Goal: Transaction & Acquisition: Purchase product/service

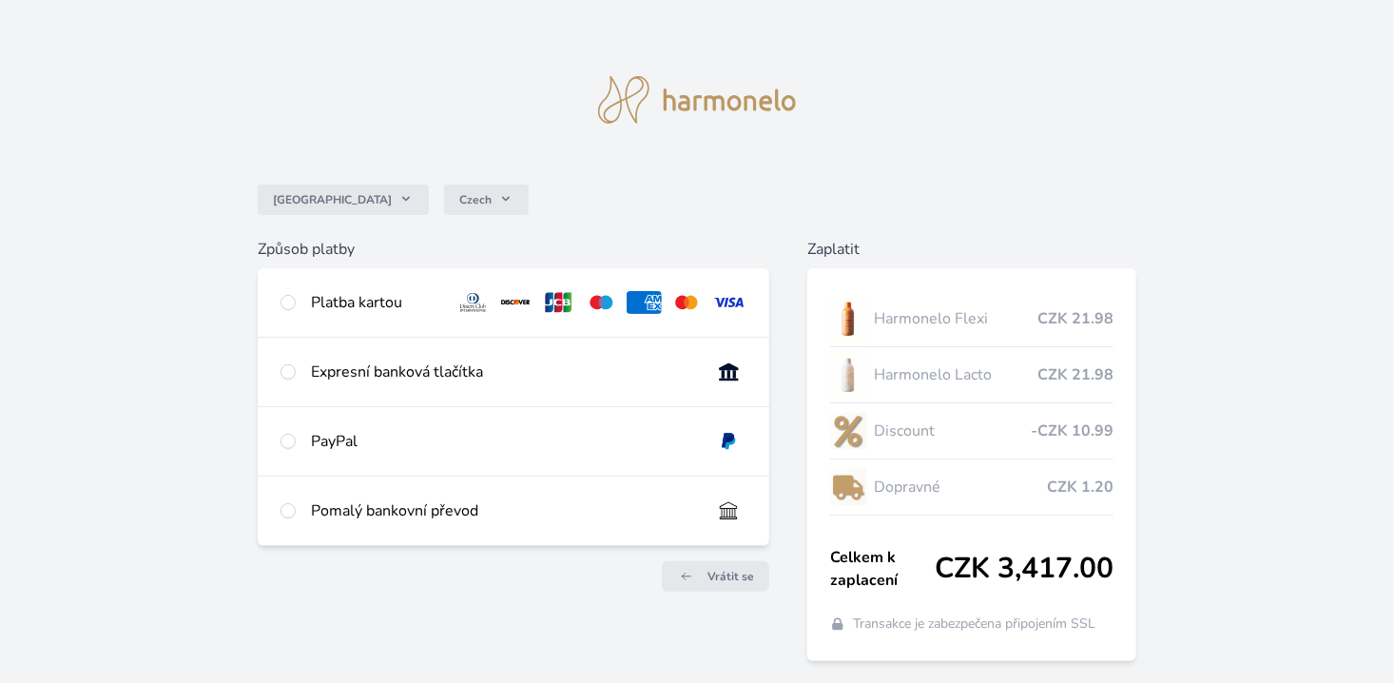
click at [687, 299] on img at bounding box center [686, 302] width 35 height 23
radio input "true"
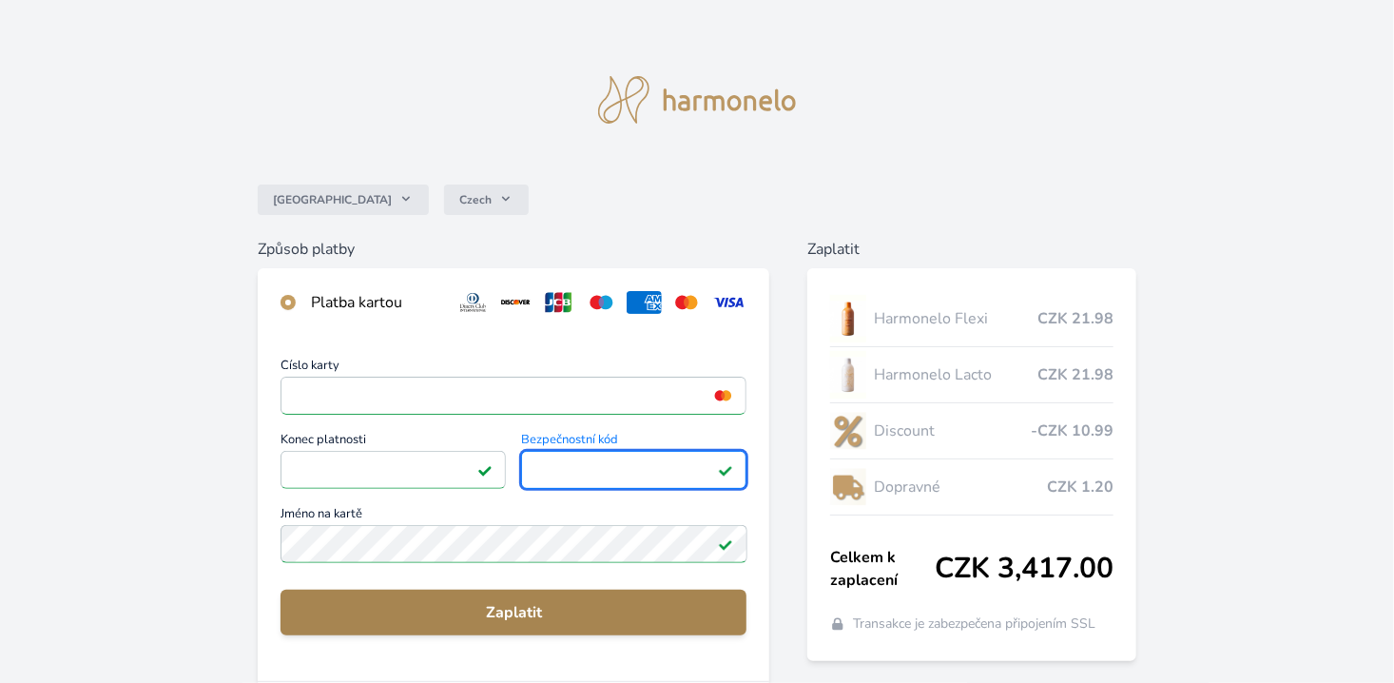
click at [516, 608] on span "Zaplatit" at bounding box center [514, 612] width 436 height 23
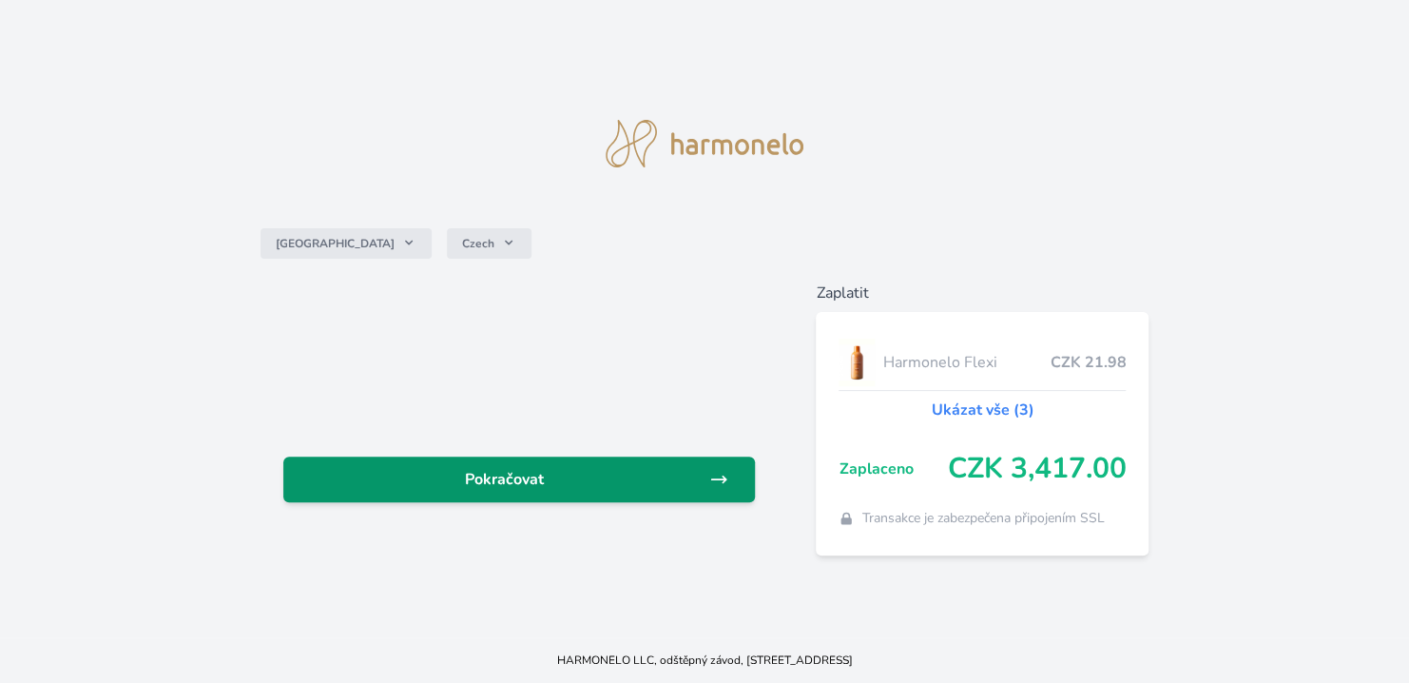
click at [525, 473] on span "Pokračovat" at bounding box center [505, 479] width 412 height 23
